Goal: Navigation & Orientation: Find specific page/section

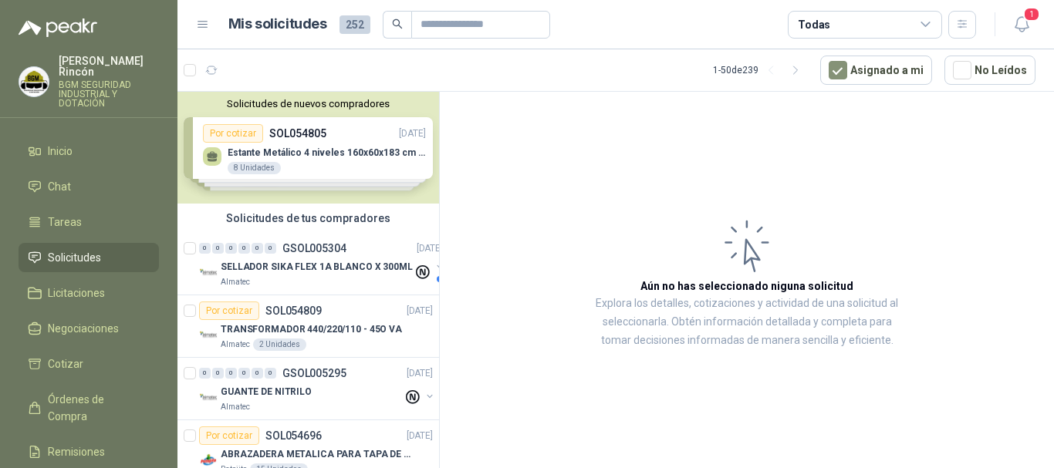
scroll to position [540, 0]
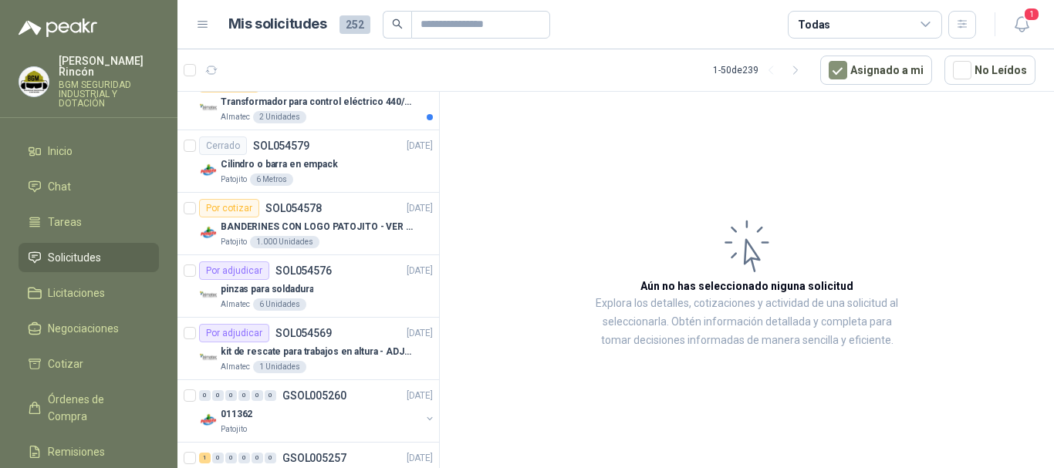
click at [93, 249] on span "Solicitudes" at bounding box center [74, 257] width 53 height 17
click at [109, 143] on li "Inicio" at bounding box center [89, 151] width 122 height 17
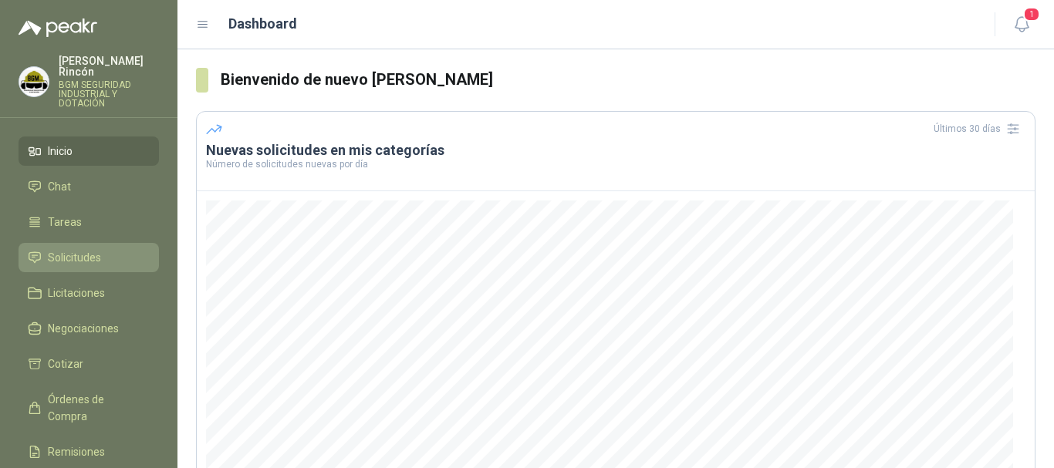
click at [107, 249] on li "Solicitudes" at bounding box center [89, 257] width 122 height 17
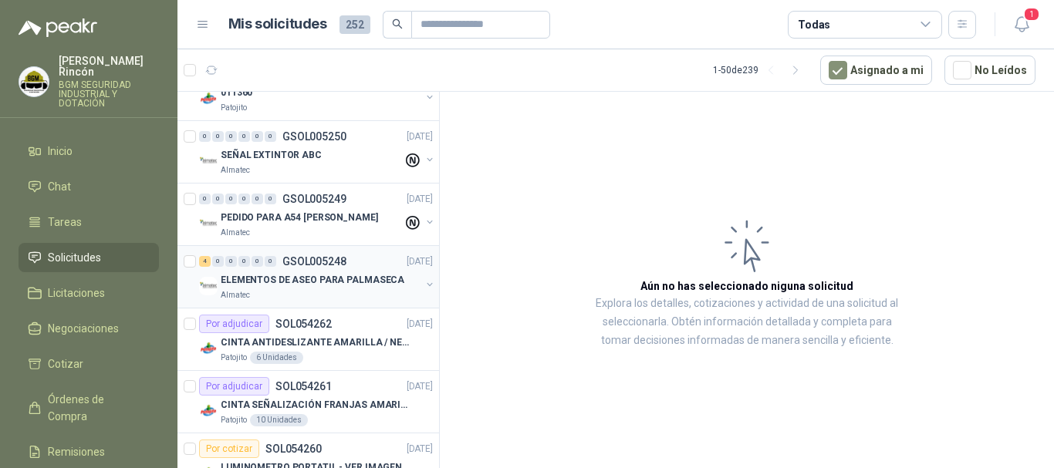
scroll to position [926, 0]
click at [375, 284] on p "ELEMENTOS DE ASEO PARA PALMASECA" at bounding box center [313, 279] width 184 height 15
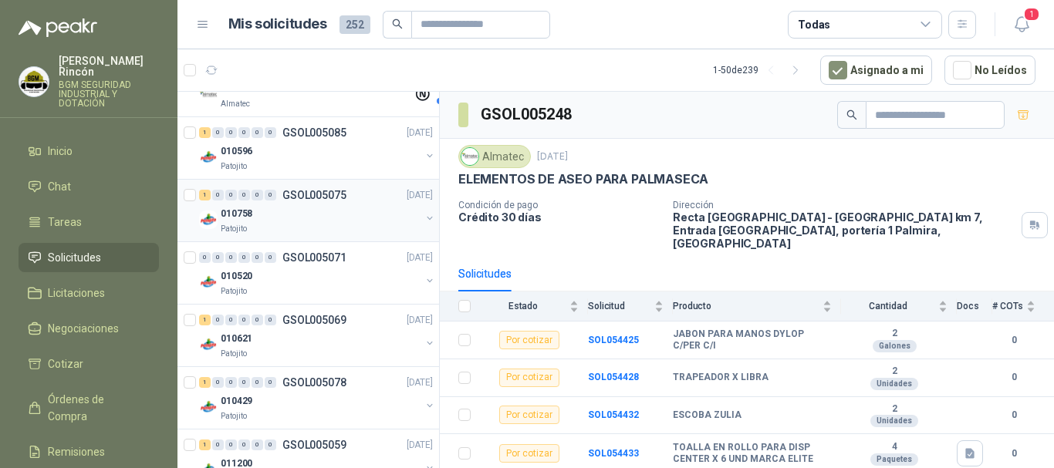
scroll to position [1929, 0]
